Goal: Transaction & Acquisition: Subscribe to service/newsletter

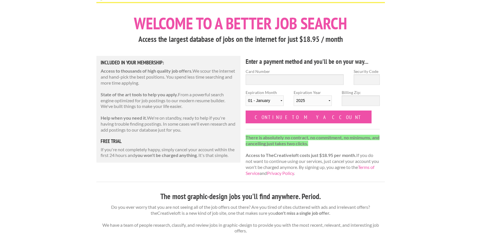
scroll to position [18, 0]
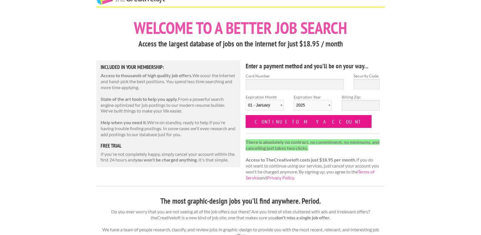
click at [262, 121] on input "Continue to my account" at bounding box center [309, 121] width 126 height 13
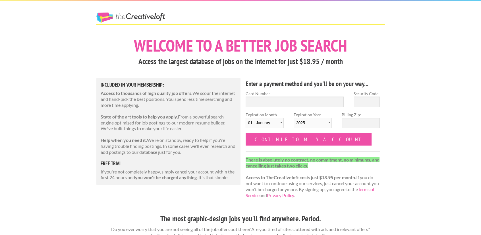
scroll to position [18, 0]
